Goal: Check status

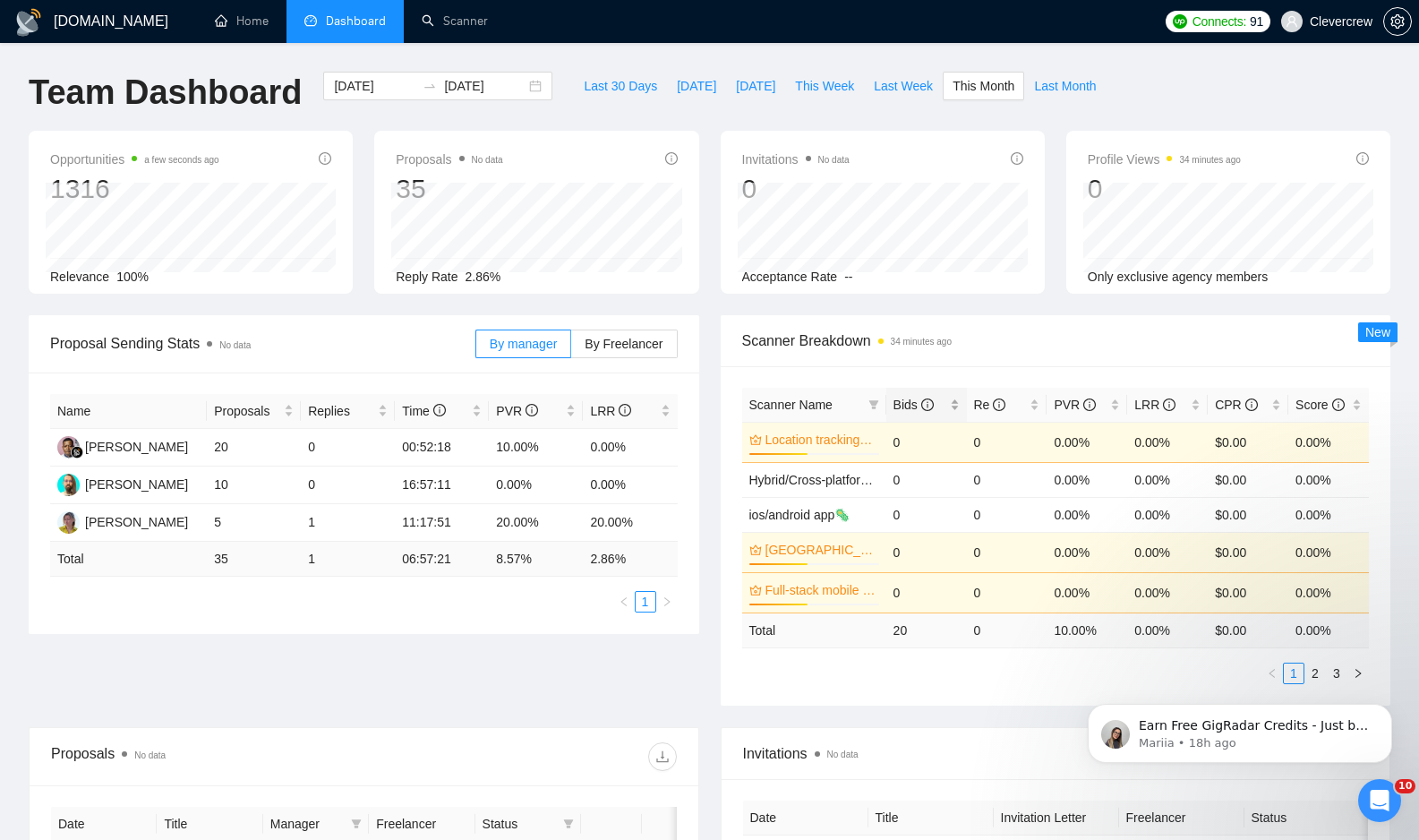
click at [906, 404] on span "Bids" at bounding box center [913, 404] width 40 height 14
click at [931, 405] on icon "info-circle" at bounding box center [928, 404] width 12 height 12
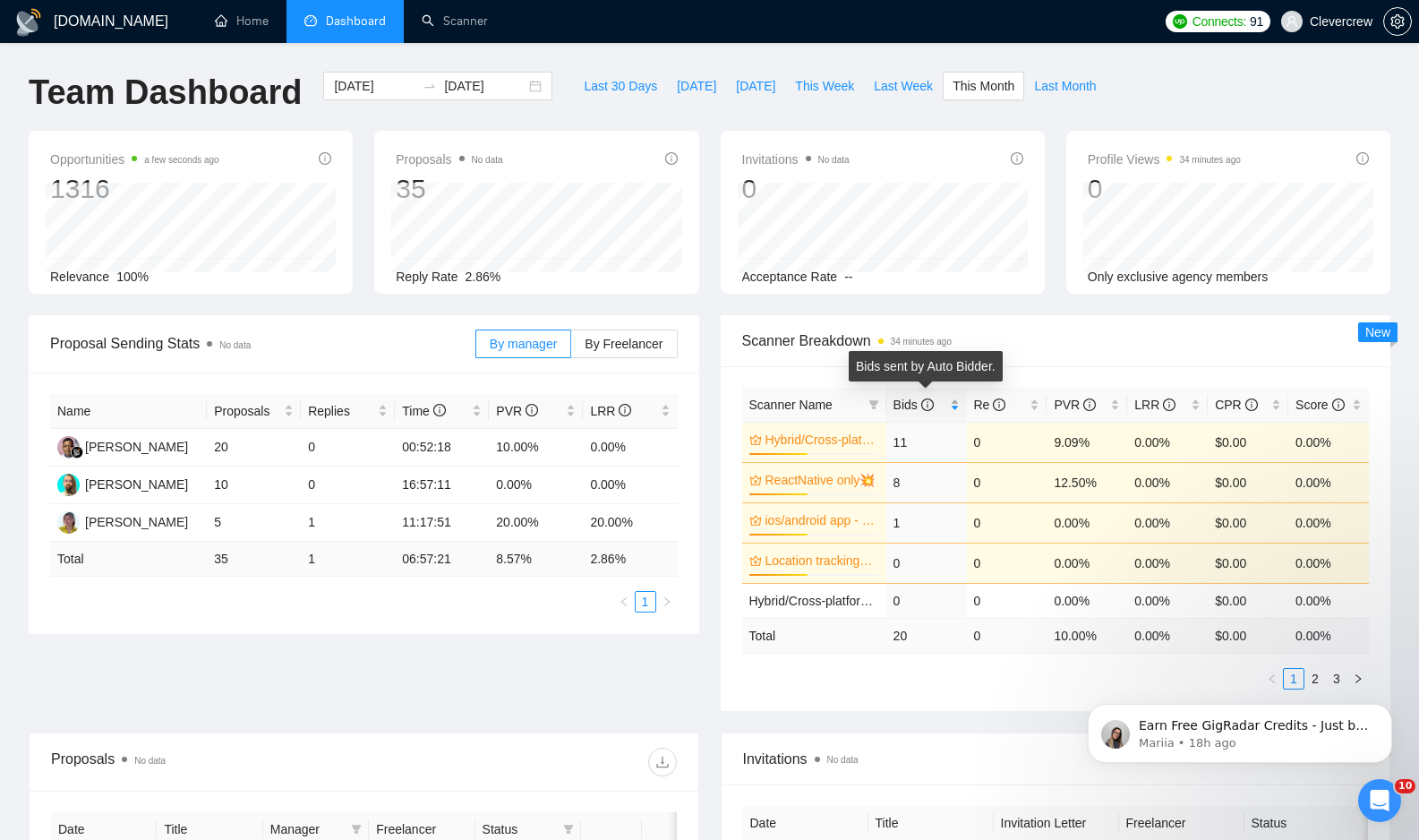
click at [931, 405] on icon "info-circle" at bounding box center [928, 404] width 12 height 12
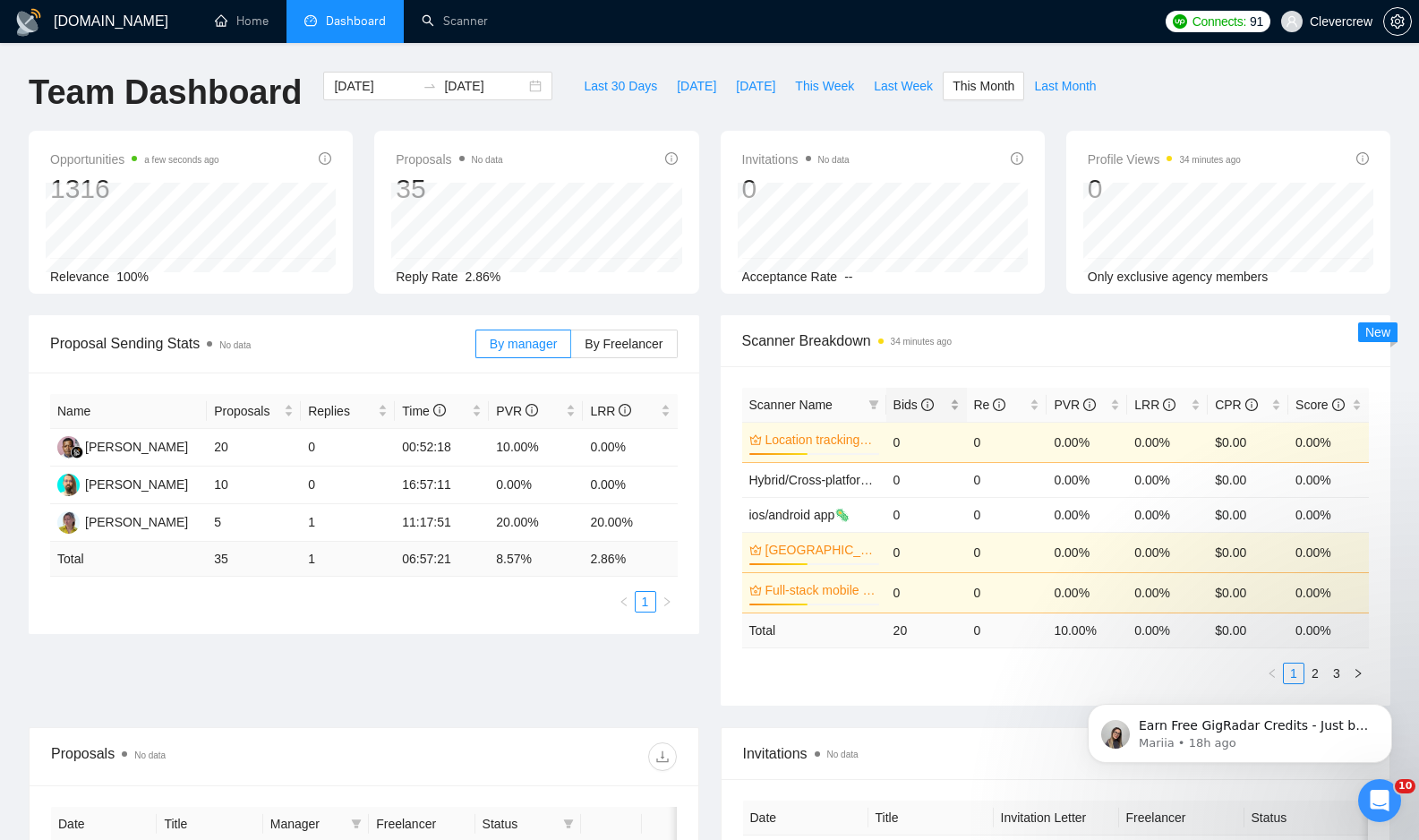
click at [955, 406] on div "Bids" at bounding box center [927, 405] width 67 height 20
click at [955, 411] on div "Bids" at bounding box center [927, 405] width 67 height 20
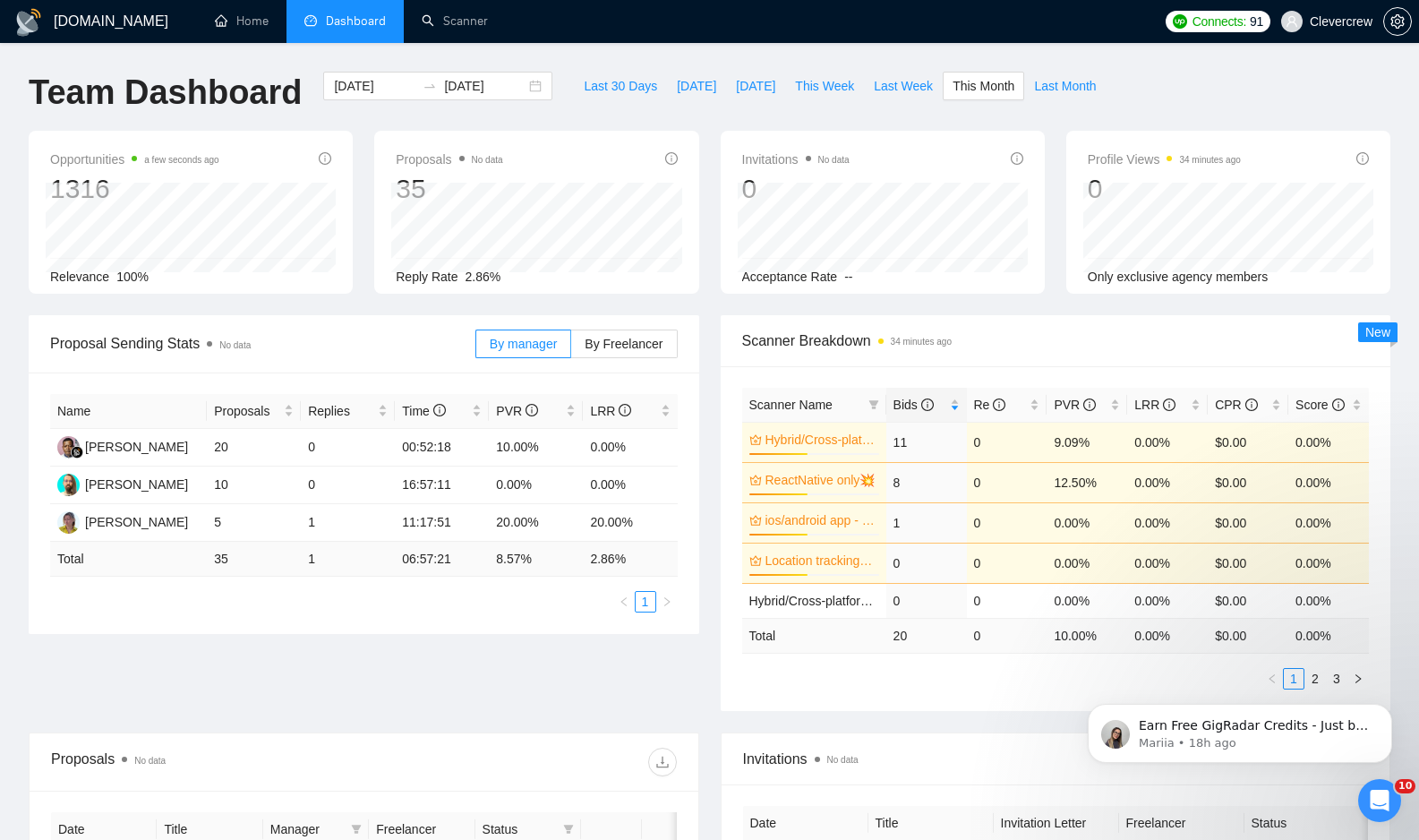
click at [1045, 338] on span "Scanner Breakdown 34 minutes ago" at bounding box center [1055, 341] width 628 height 23
